Goal: Information Seeking & Learning: Learn about a topic

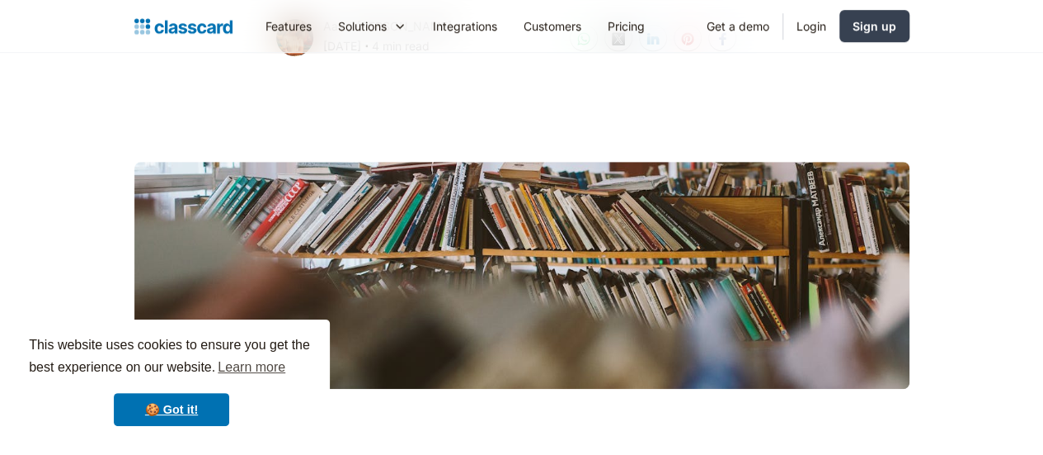
scroll to position [427, 0]
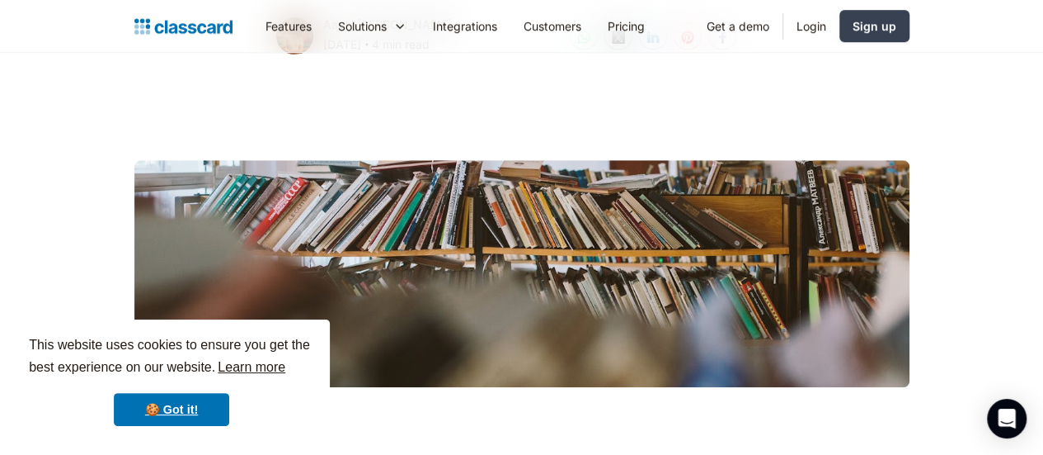
click at [267, 357] on link "Learn more" at bounding box center [251, 367] width 73 height 25
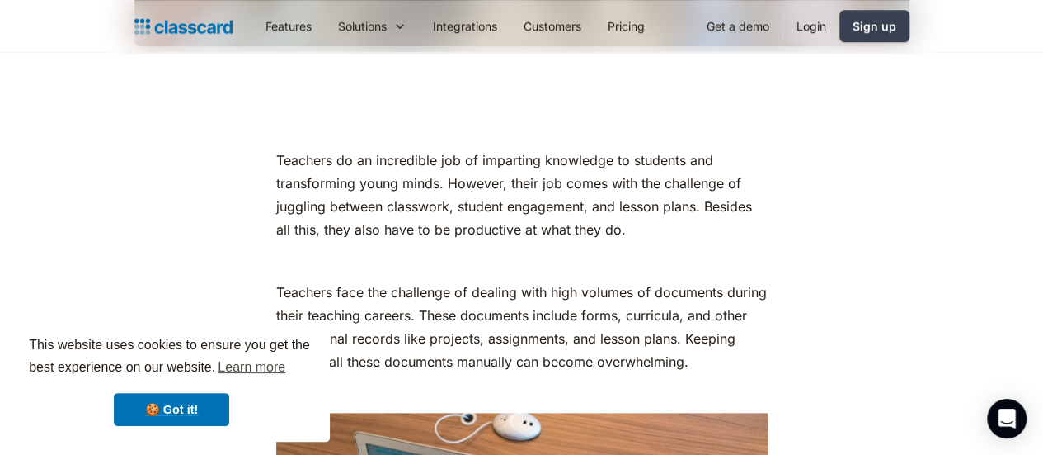
scroll to position [769, 0]
click at [167, 389] on div "This website uses cookies to ensure you get the best experience on our website.…" at bounding box center [171, 380] width 317 height 122
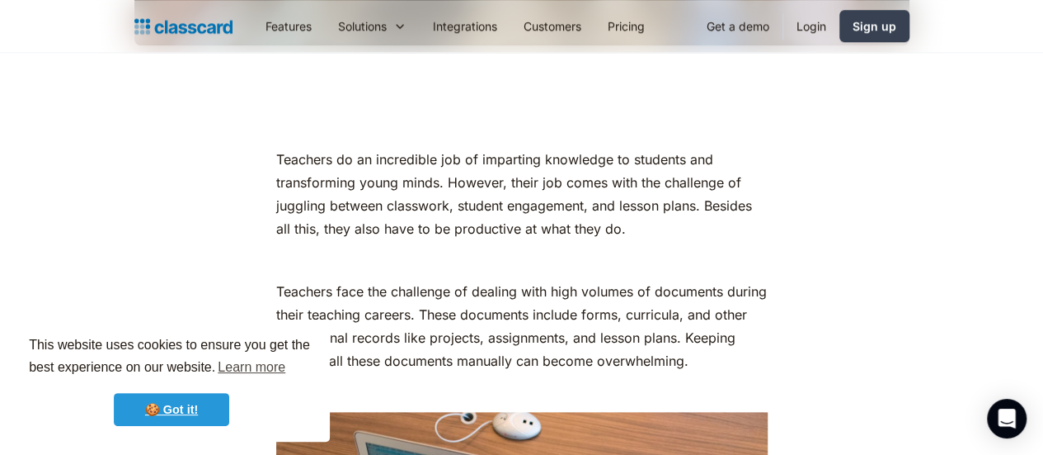
click at [165, 399] on link "🍪 Got it!" at bounding box center [171, 409] width 115 height 33
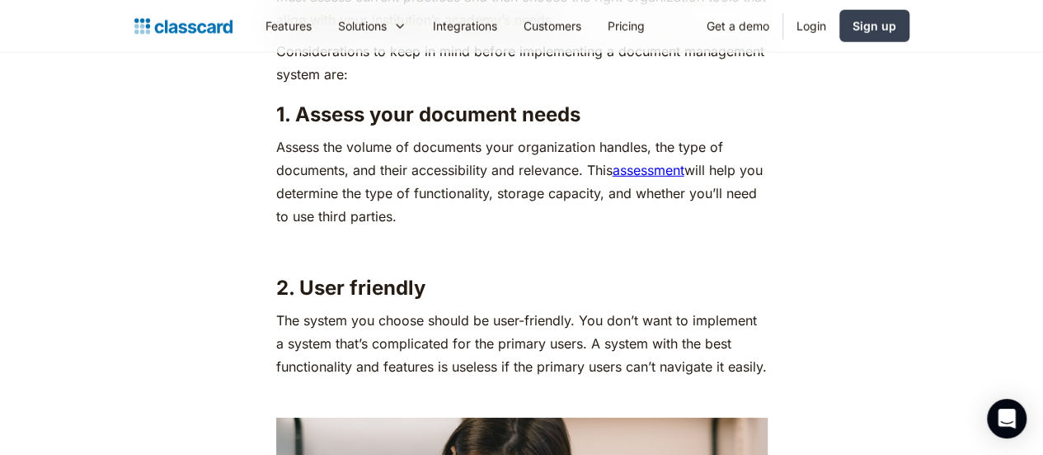
scroll to position [5459, 0]
click at [653, 171] on link "assessment" at bounding box center [649, 170] width 72 height 16
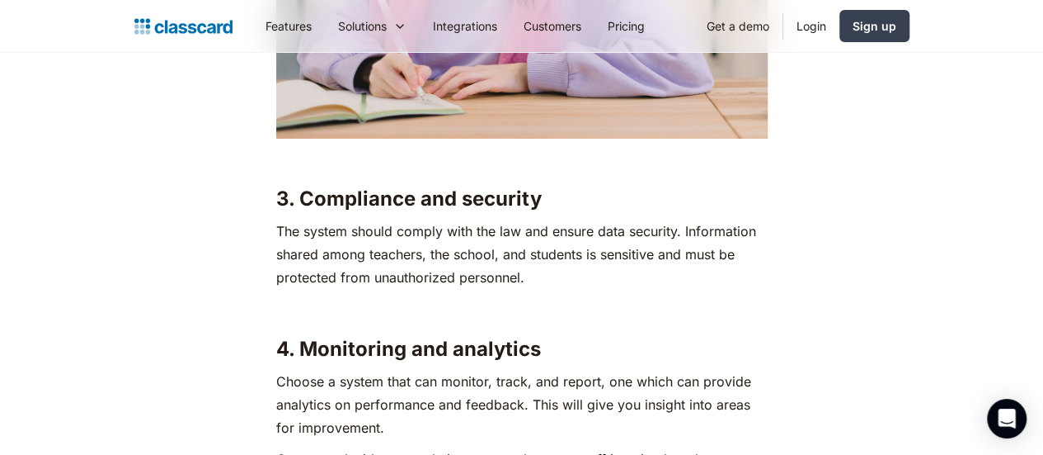
scroll to position [6069, 0]
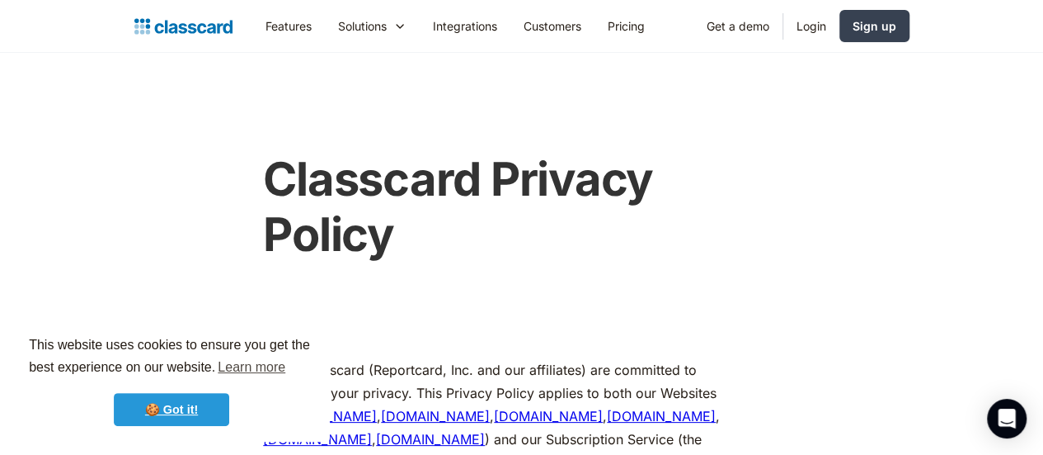
click at [167, 412] on link "🍪 Got it!" at bounding box center [171, 409] width 115 height 33
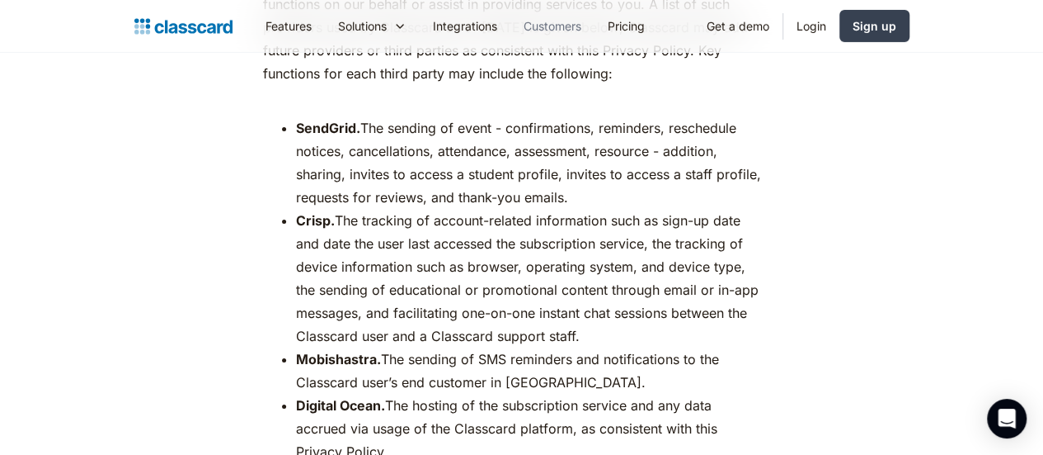
scroll to position [5934, 0]
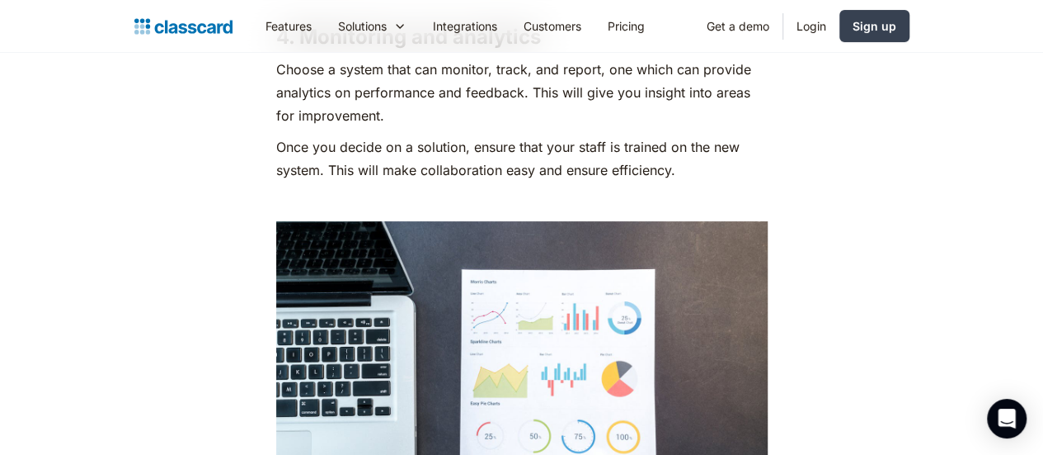
scroll to position [6135, 0]
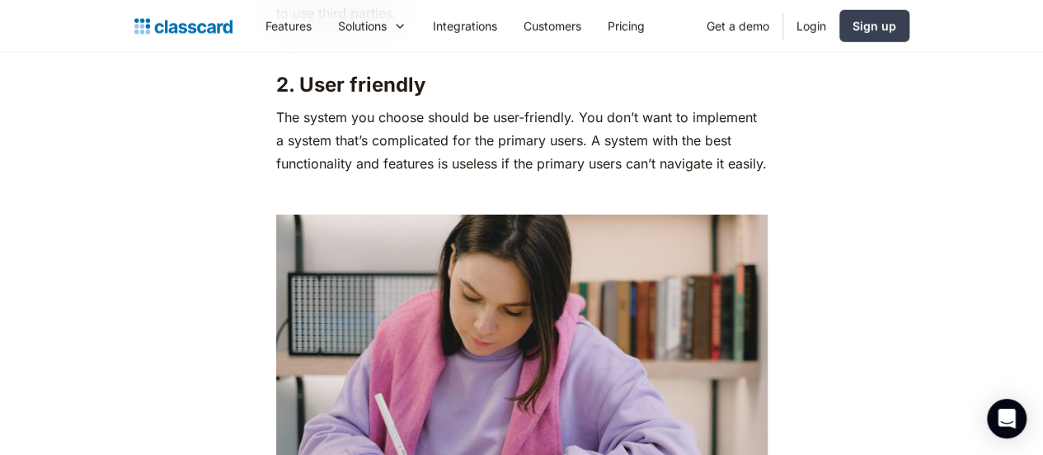
scroll to position [5634, 0]
